Goal: Task Accomplishment & Management: Use online tool/utility

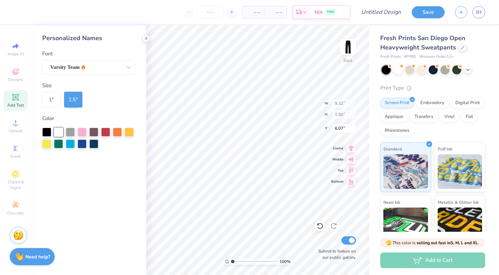
type input "6.26"
click at [325, 251] on div "100 % Back W 9.32 9.32 " H 1.50 1.50 " Y 6.26 6.26 " Center Middle Top Bottom S…" at bounding box center [257, 150] width 223 height 250
click at [325, 251] on label "Submit to feature on our public gallery." at bounding box center [335, 254] width 42 height 12
click at [341, 245] on input "Submit to feature on our public gallery." at bounding box center [348, 240] width 15 height 8
click at [347, 239] on input "Submit to feature on our public gallery." at bounding box center [348, 240] width 15 height 8
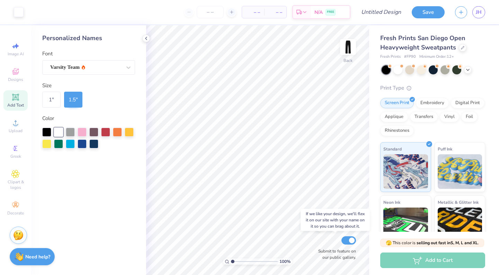
checkbox input "true"
type input "10.64"
type input "8.49"
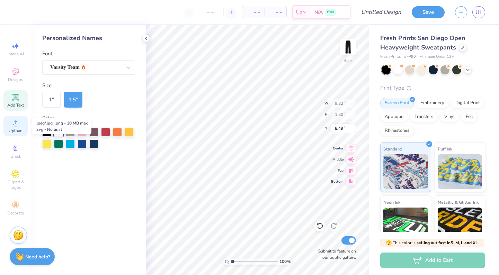
click at [16, 124] on circle at bounding box center [15, 125] width 4 height 4
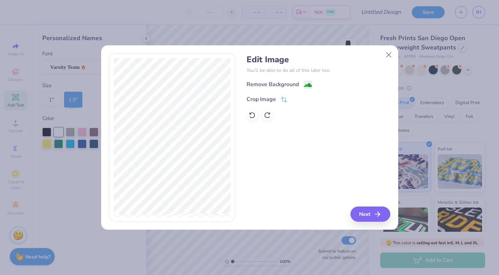
click at [308, 84] on image at bounding box center [308, 85] width 8 height 8
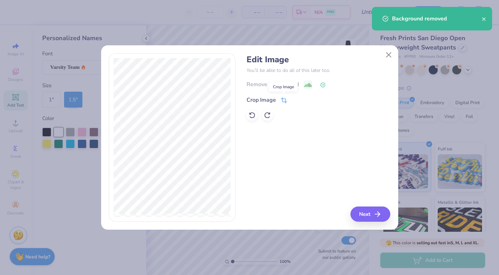
click at [283, 103] on icon at bounding box center [284, 100] width 6 height 6
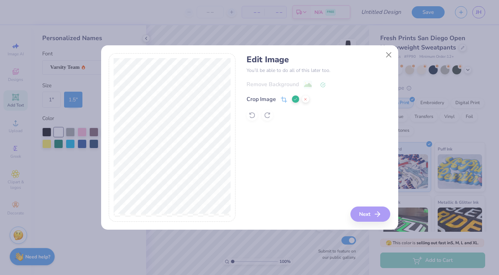
click at [374, 214] on div "Edit Image You’ll be able to do all of this later too. Remove Background Crop I…" at bounding box center [318, 137] width 144 height 169
click at [292, 99] on button at bounding box center [295, 99] width 7 height 7
click at [374, 217] on button "Next" at bounding box center [371, 214] width 40 height 15
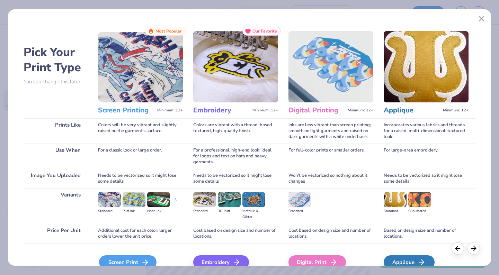
click at [129, 256] on div "Screen Print" at bounding box center [127, 262] width 57 height 14
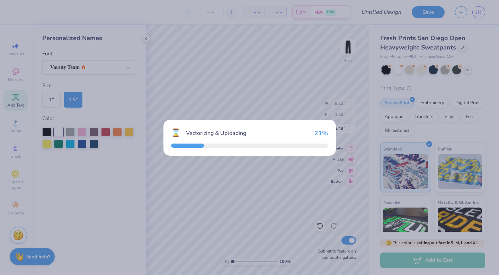
type input "10.85"
type input "21.58"
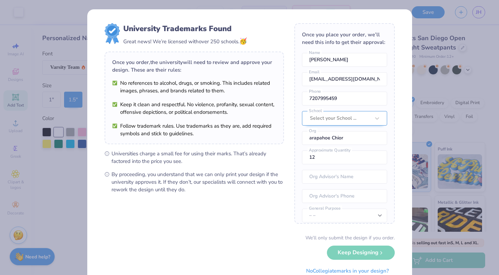
click at [342, 118] on div "Select your School ..." at bounding box center [340, 119] width 60 height 8
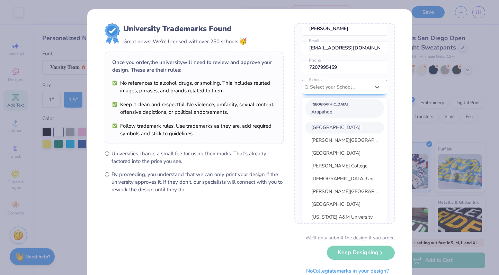
click at [326, 114] on span "Arapahoe" at bounding box center [321, 112] width 21 height 7
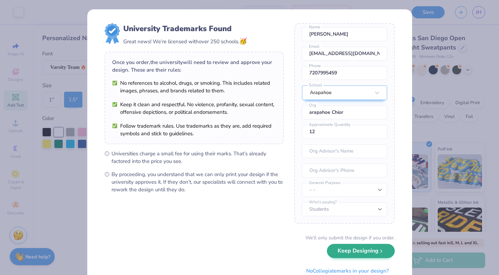
click at [352, 251] on button "Keep Designing" at bounding box center [361, 251] width 68 height 14
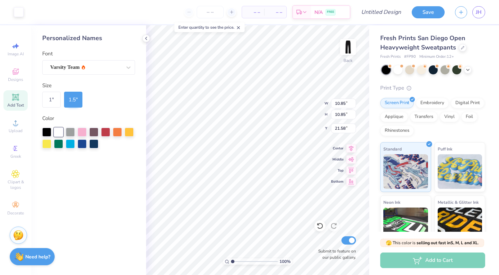
type input "6.04"
type input "1.83"
type input "3.35"
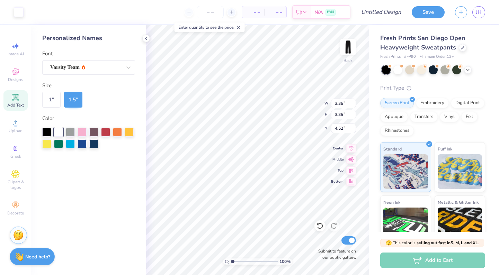
type input "2.72"
type input "9.32"
type input "1.50"
type input "6.95"
type input "3.90"
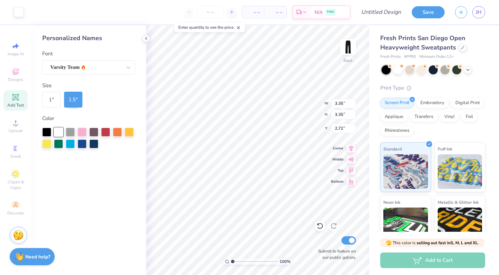
type input "3.90"
type input "2.16"
type input "7.38"
click at [57, 99] on div "1 "" at bounding box center [51, 100] width 18 height 16
type input "6.77"
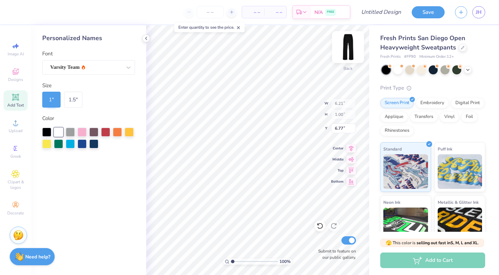
type input "11.49"
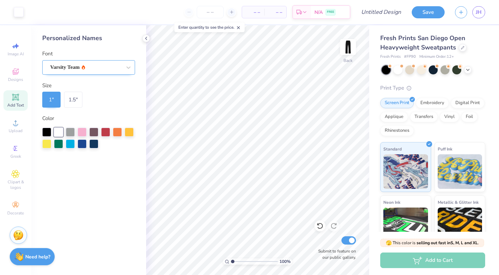
click at [68, 66] on span "Varsity Team" at bounding box center [64, 67] width 29 height 8
click at [94, 84] on div "Varsity Team" at bounding box center [88, 85] width 75 height 7
type input "va"
click at [147, 38] on icon at bounding box center [146, 39] width 6 height 6
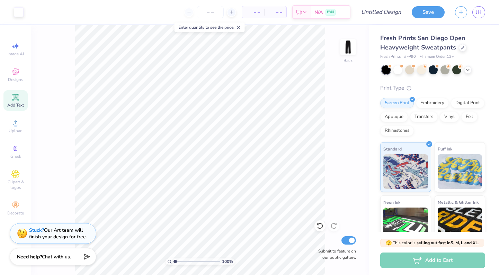
click at [20, 100] on div "Add Text" at bounding box center [15, 100] width 24 height 20
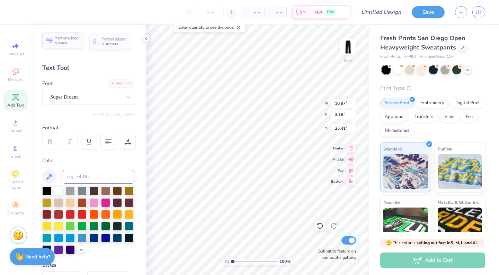
click at [72, 39] on span "Personalized Names" at bounding box center [66, 41] width 25 height 10
type input "9.32"
type input "1.50"
type input "26.25"
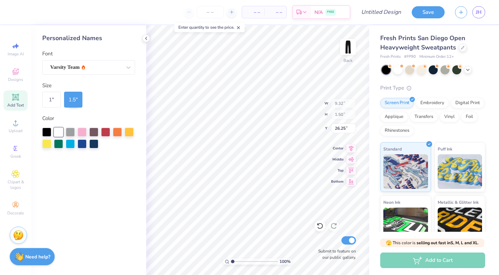
type input "10.97"
type input "3.18"
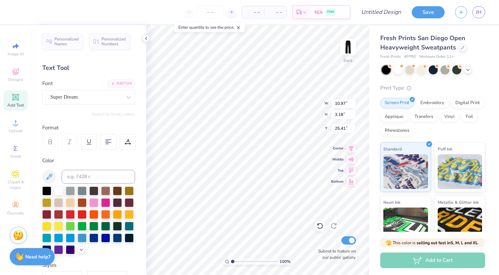
type input "19.66"
type input "8.78"
type input "9.22"
type input "16.41"
type input "9.32"
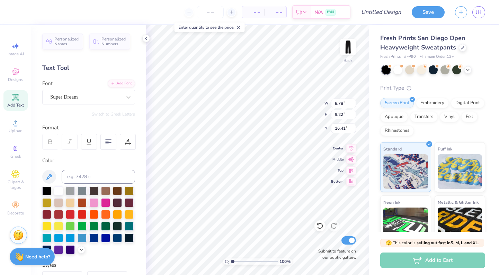
type input "1.50"
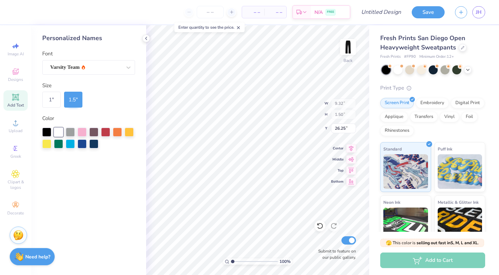
type input "28.91"
type input "7.02"
type input "8.78"
type input "9.22"
type input "16.41"
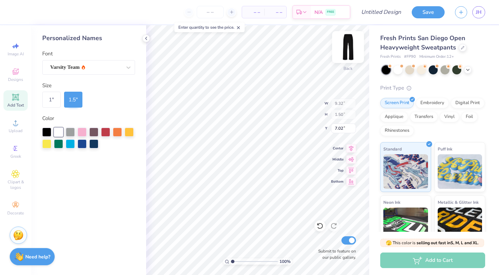
click at [349, 46] on img at bounding box center [348, 47] width 28 height 28
click at [350, 43] on img at bounding box center [348, 47] width 28 height 28
click at [390, 11] on input "Design Title" at bounding box center [389, 12] width 34 height 14
type input "s"
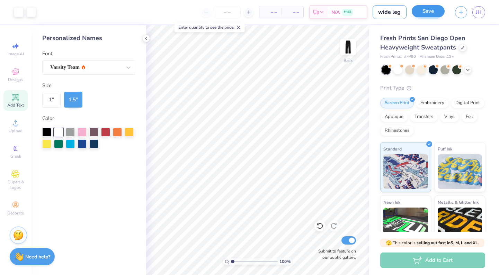
type input "wide leg"
click at [436, 10] on button "Save" at bounding box center [428, 11] width 33 height 12
